Goal: Navigation & Orientation: Find specific page/section

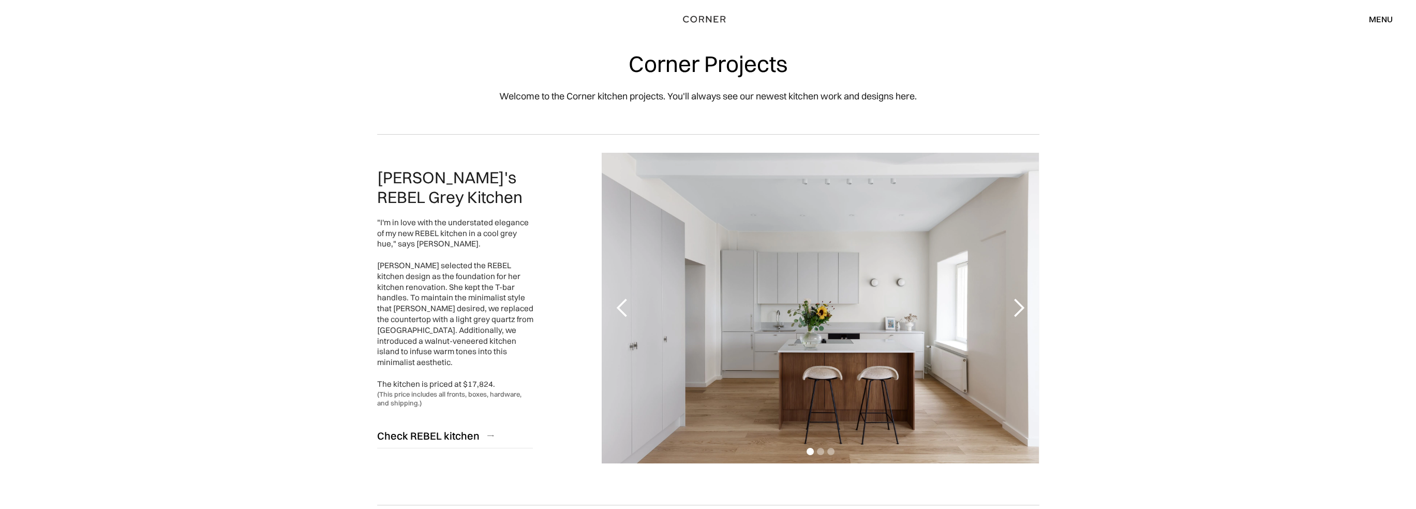
click at [884, 16] on div "menu" at bounding box center [1381, 19] width 24 height 8
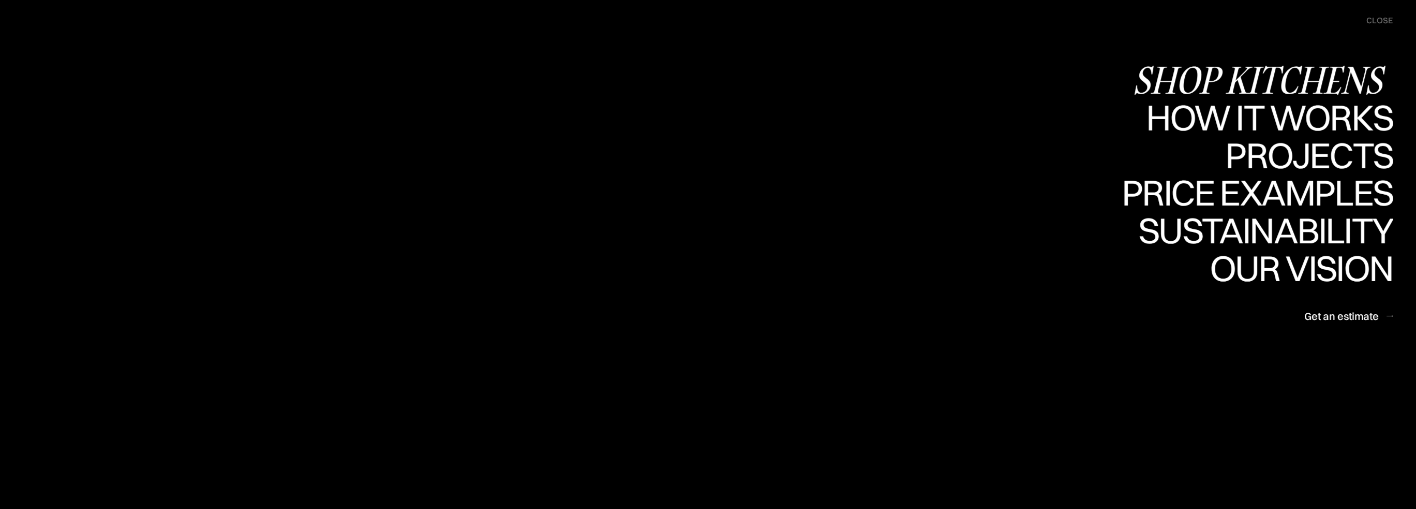
click at [884, 72] on div "Shop Kitchens" at bounding box center [1262, 80] width 260 height 36
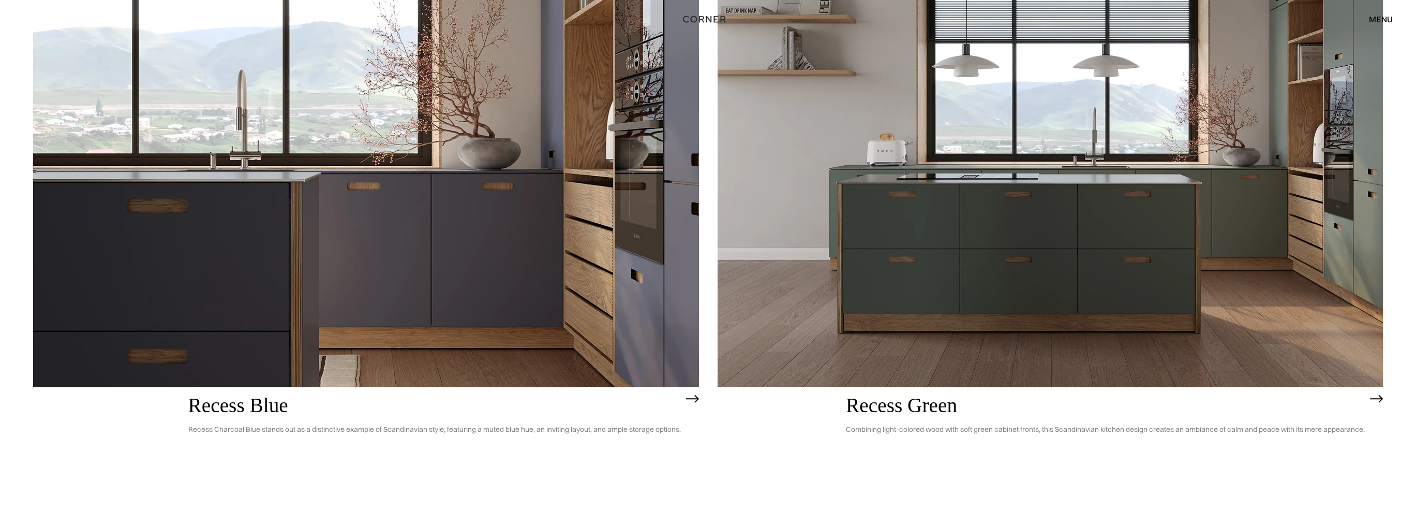
scroll to position [1655, 0]
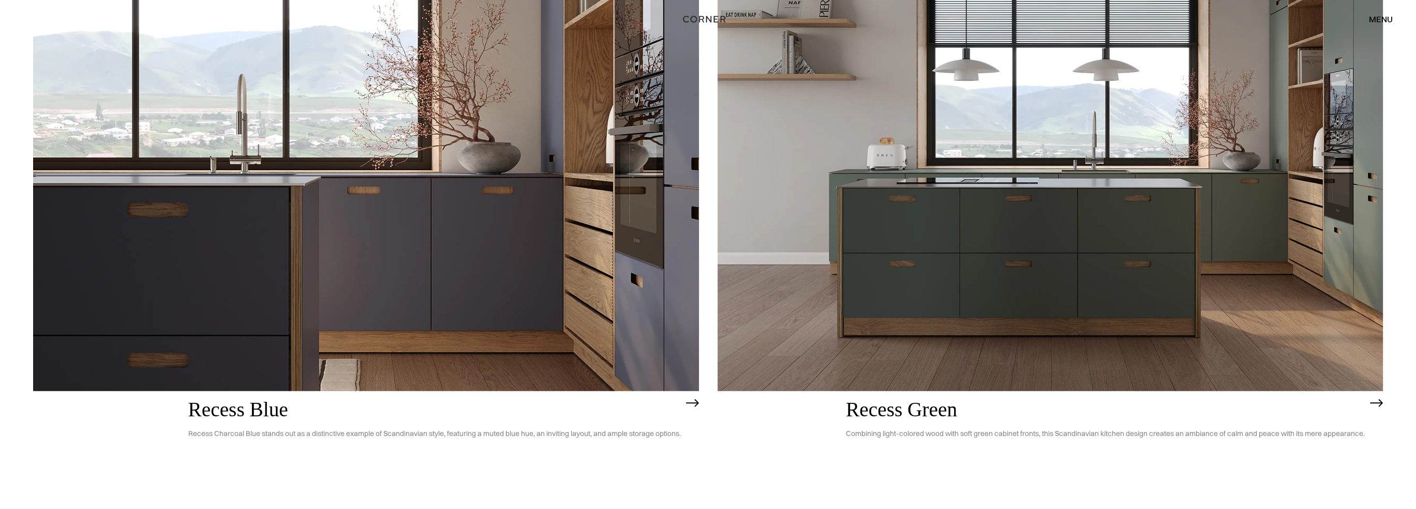
click at [538, 182] on img at bounding box center [366, 124] width 666 height 532
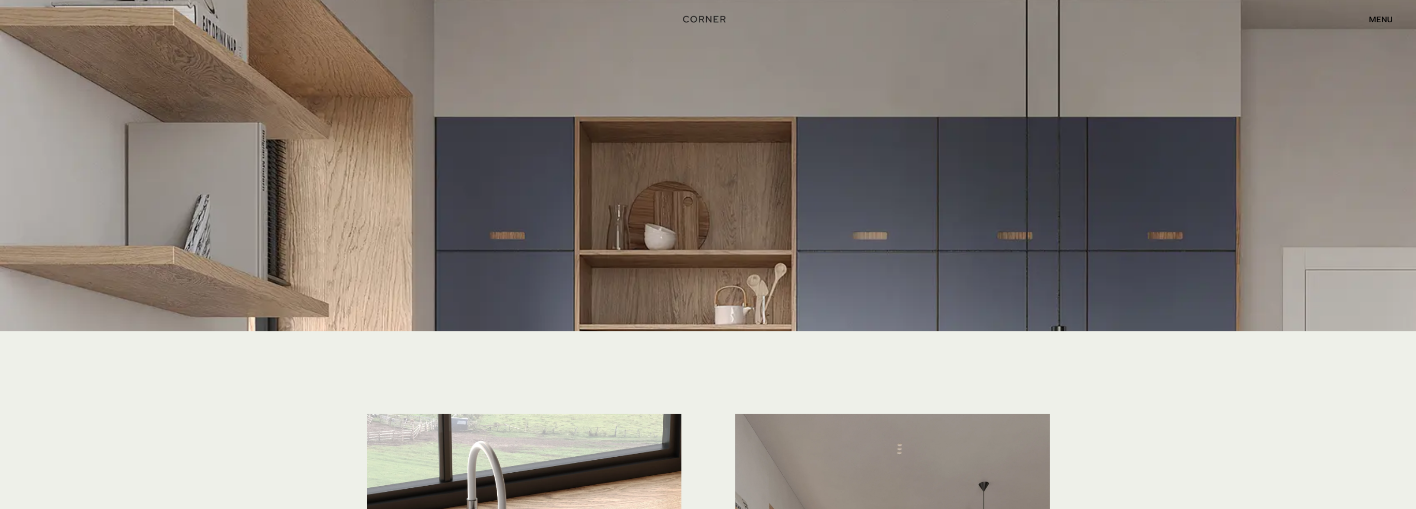
scroll to position [2587, 0]
